Goal: Check status: Check status

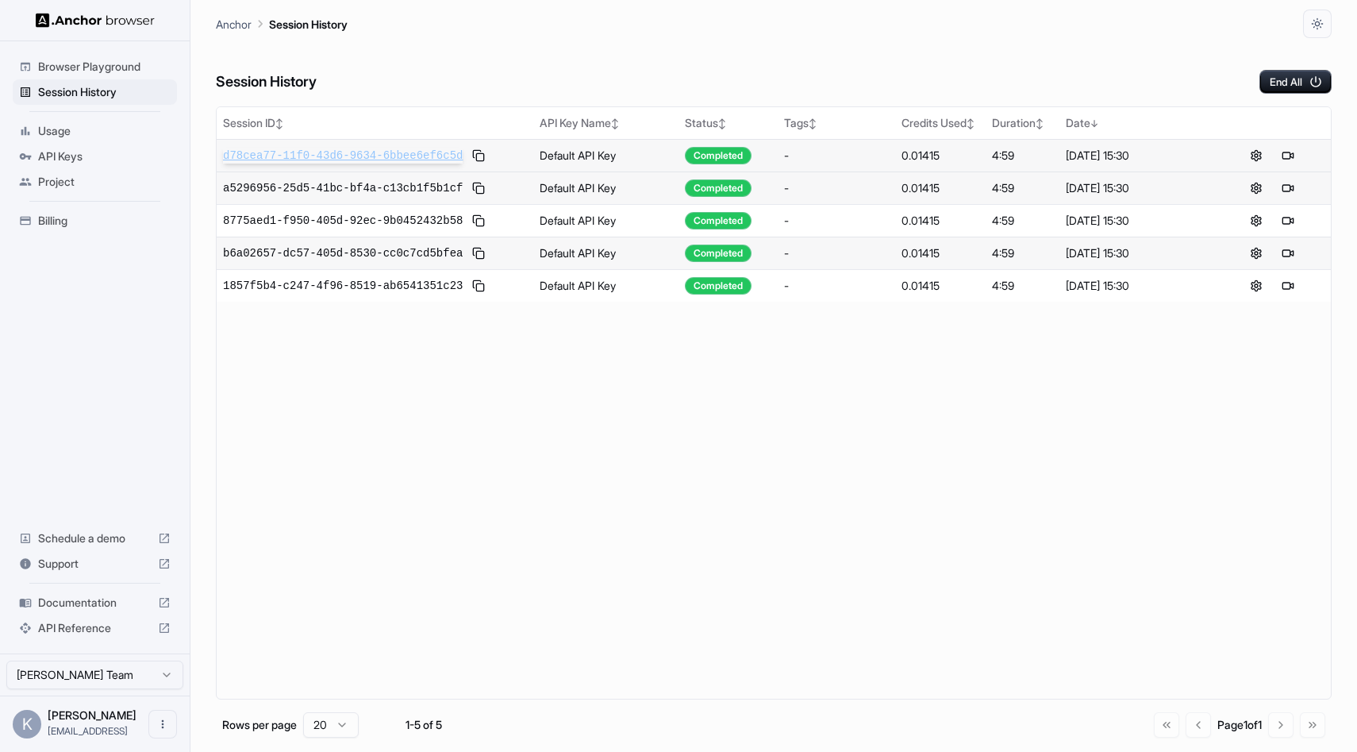
click at [351, 156] on span "d78cea77-11f0-43d6-9634-6bbee6ef6c5d" at bounding box center [343, 156] width 240 height 16
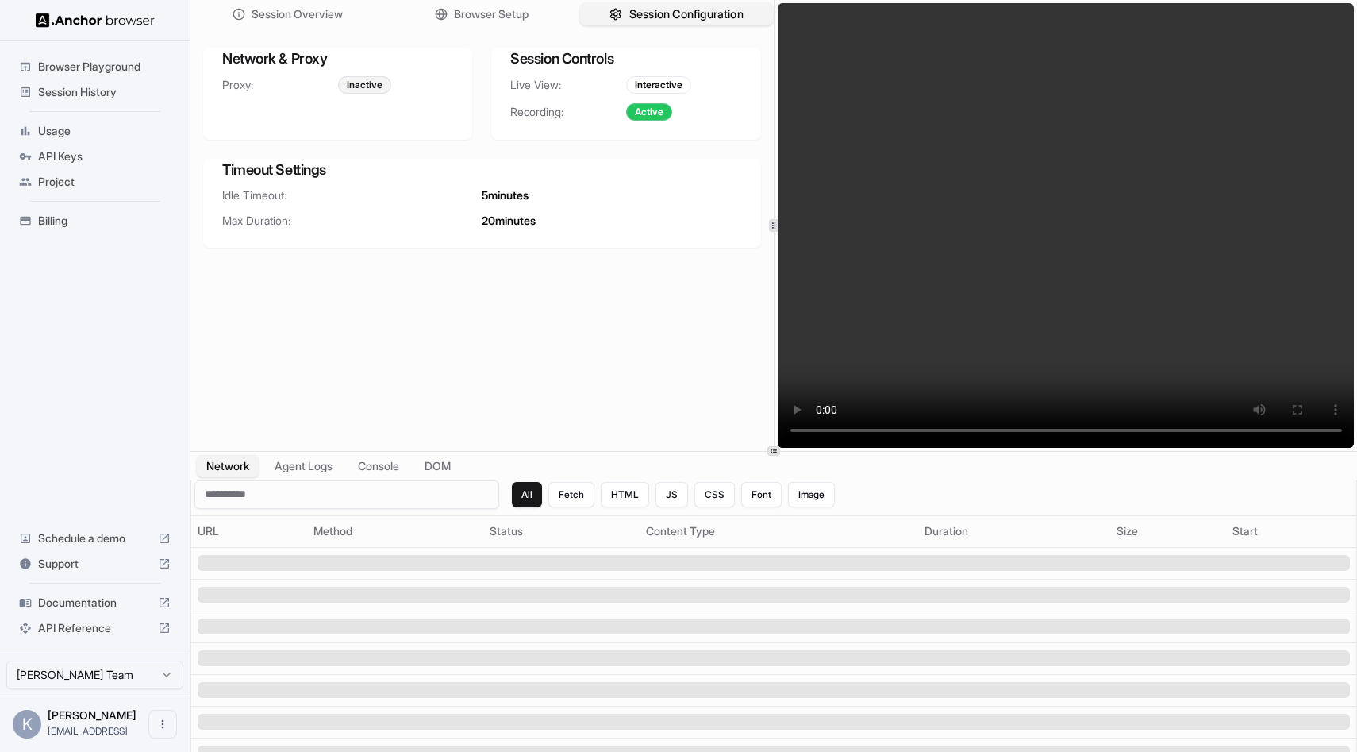
click at [624, 8] on button "Session Configuration" at bounding box center [676, 14] width 194 height 23
click at [657, 8] on span "Session Configuration" at bounding box center [686, 14] width 114 height 17
